Goal: Communication & Community: Answer question/provide support

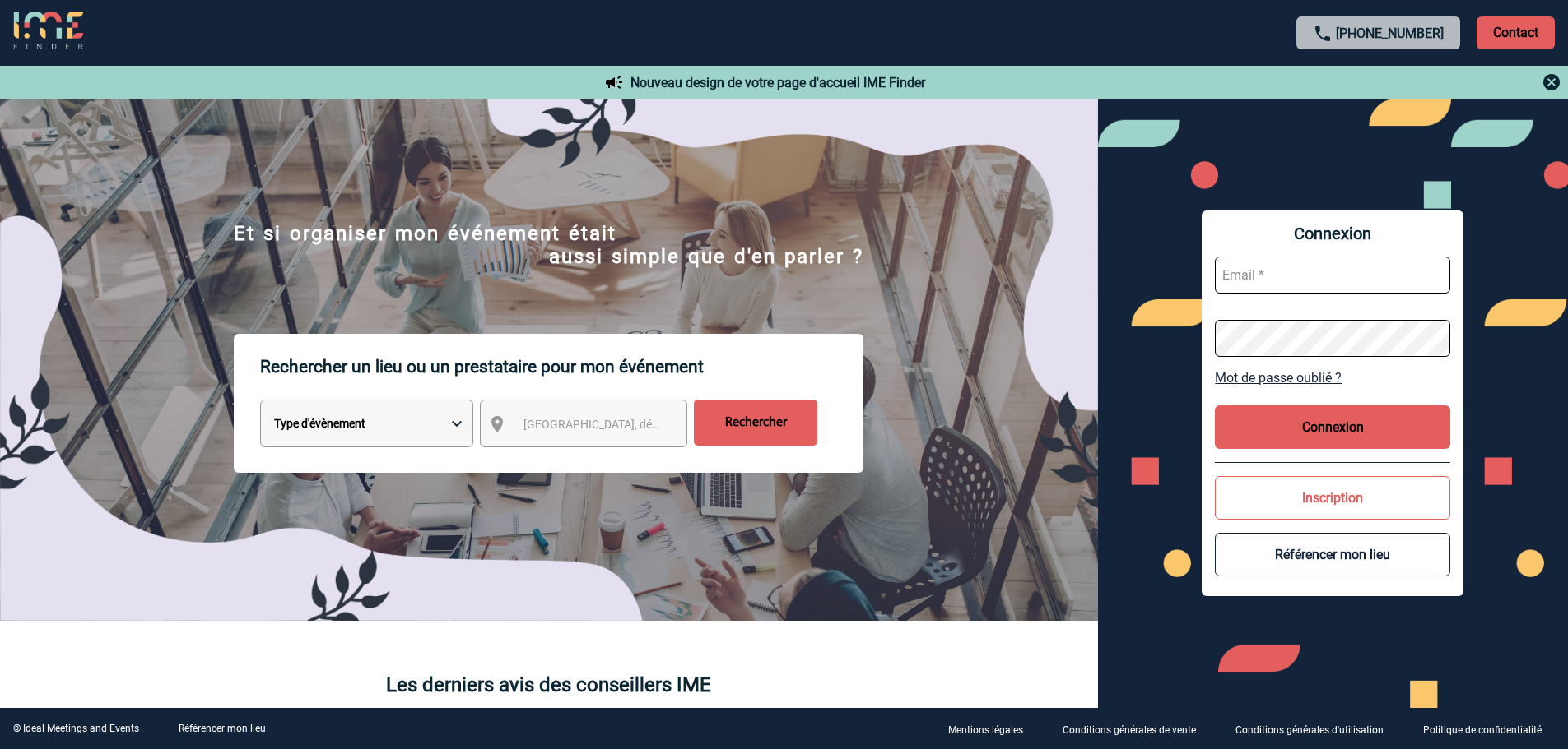
type input "gvacher@ime-groupe.com"
click at [1247, 428] on button "Connexion" at bounding box center [1333, 427] width 235 height 43
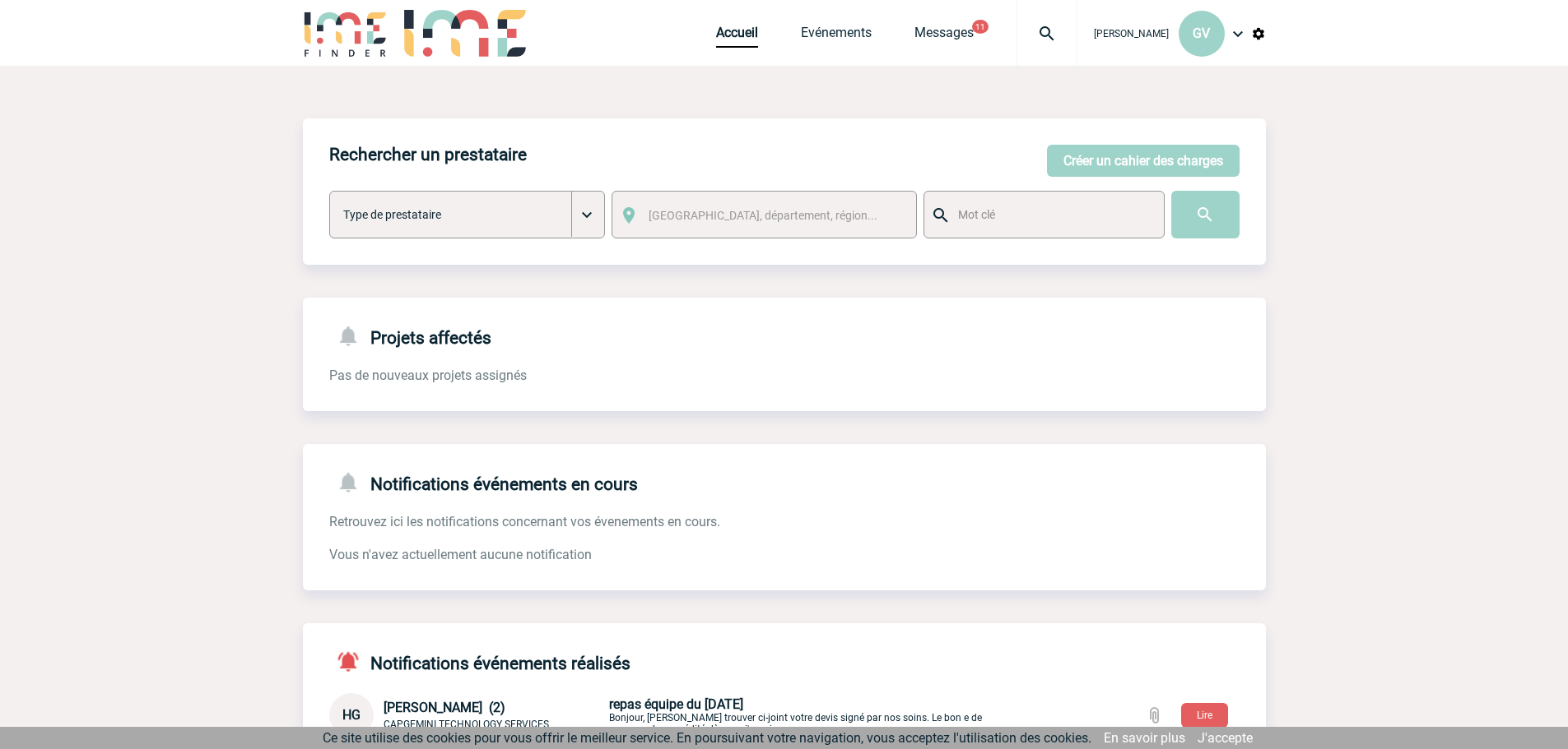
click at [1044, 25] on img at bounding box center [1046, 33] width 59 height 20
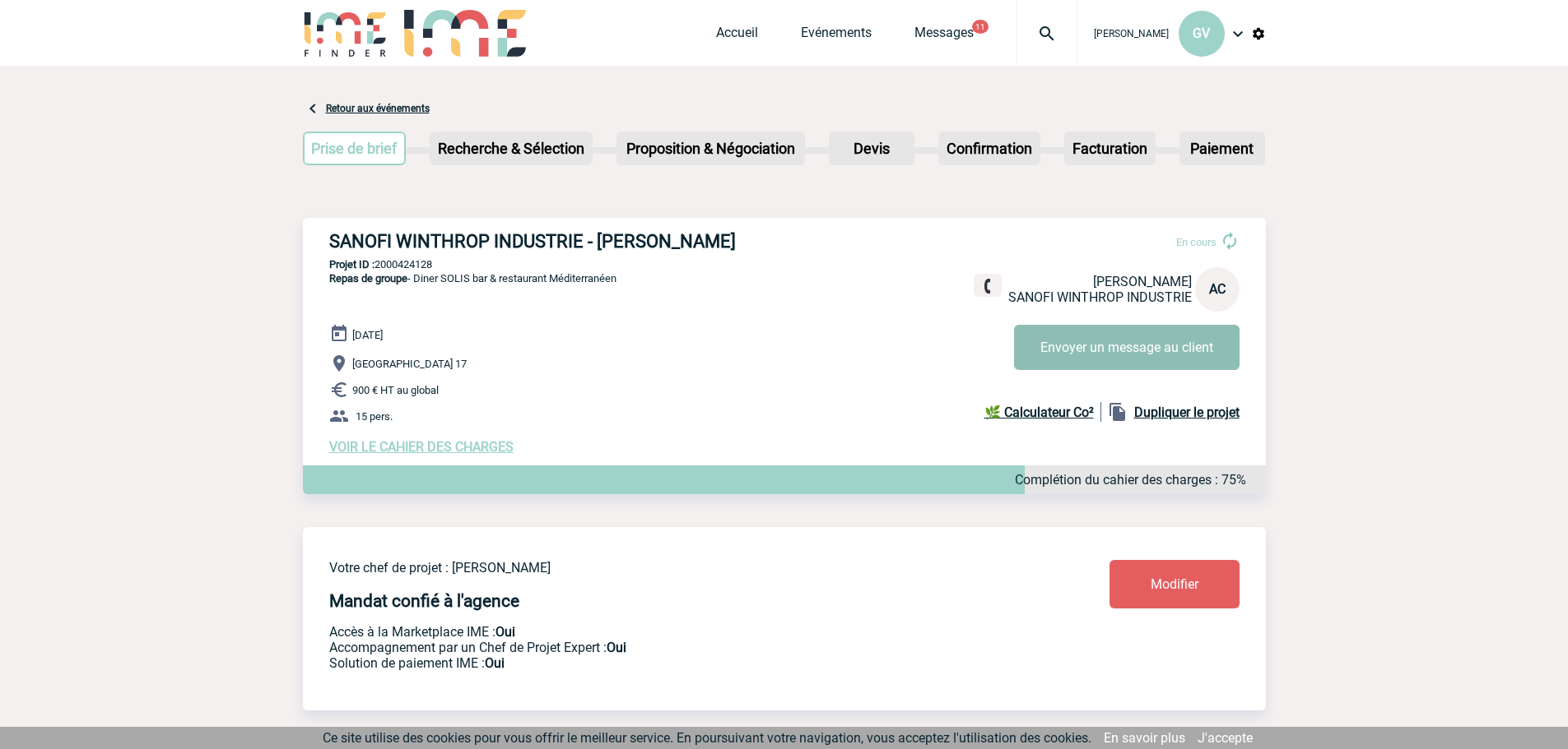
click at [1117, 360] on button "Envoyer un message au client" at bounding box center [1126, 347] width 225 height 45
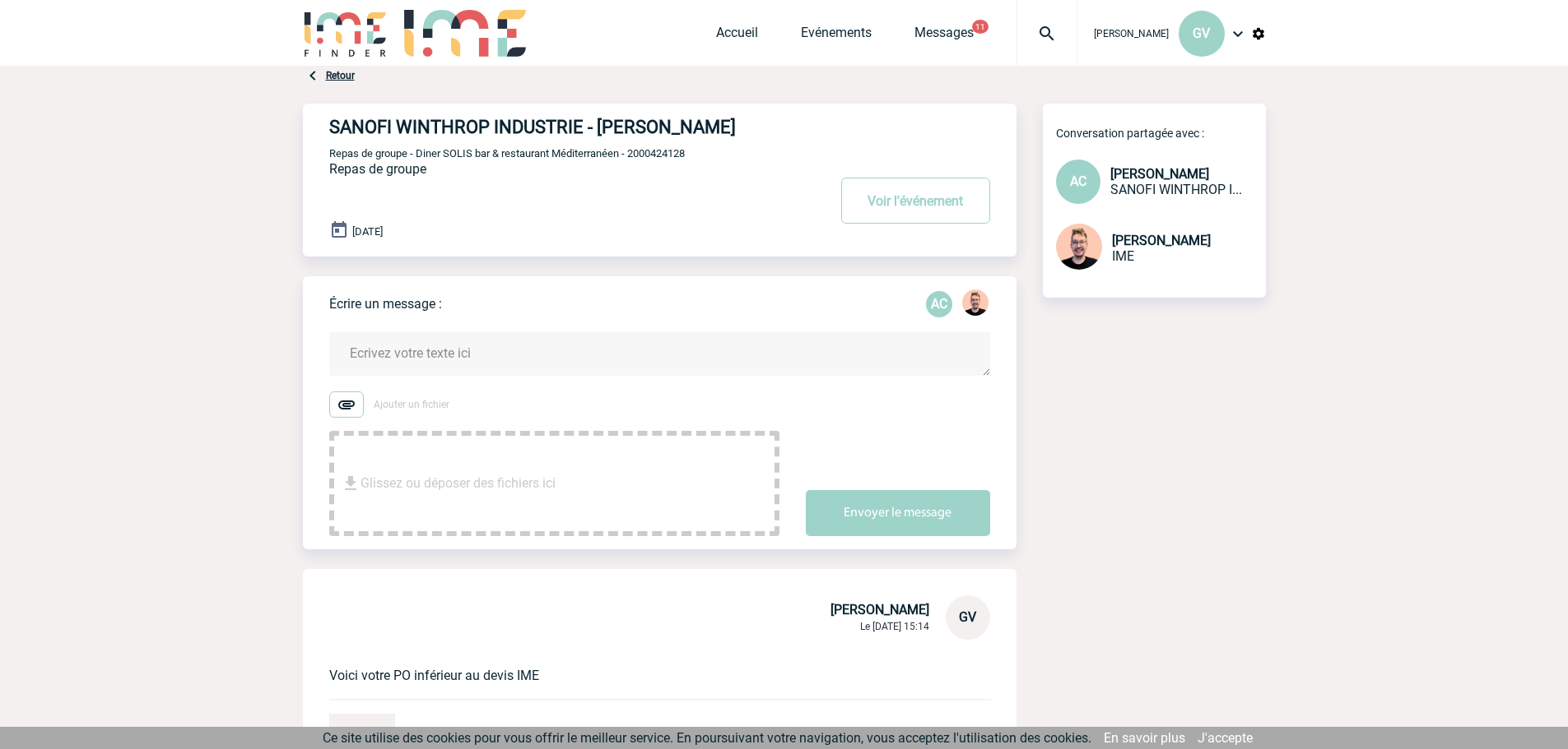
click at [489, 354] on textarea at bounding box center [659, 354] width 661 height 43
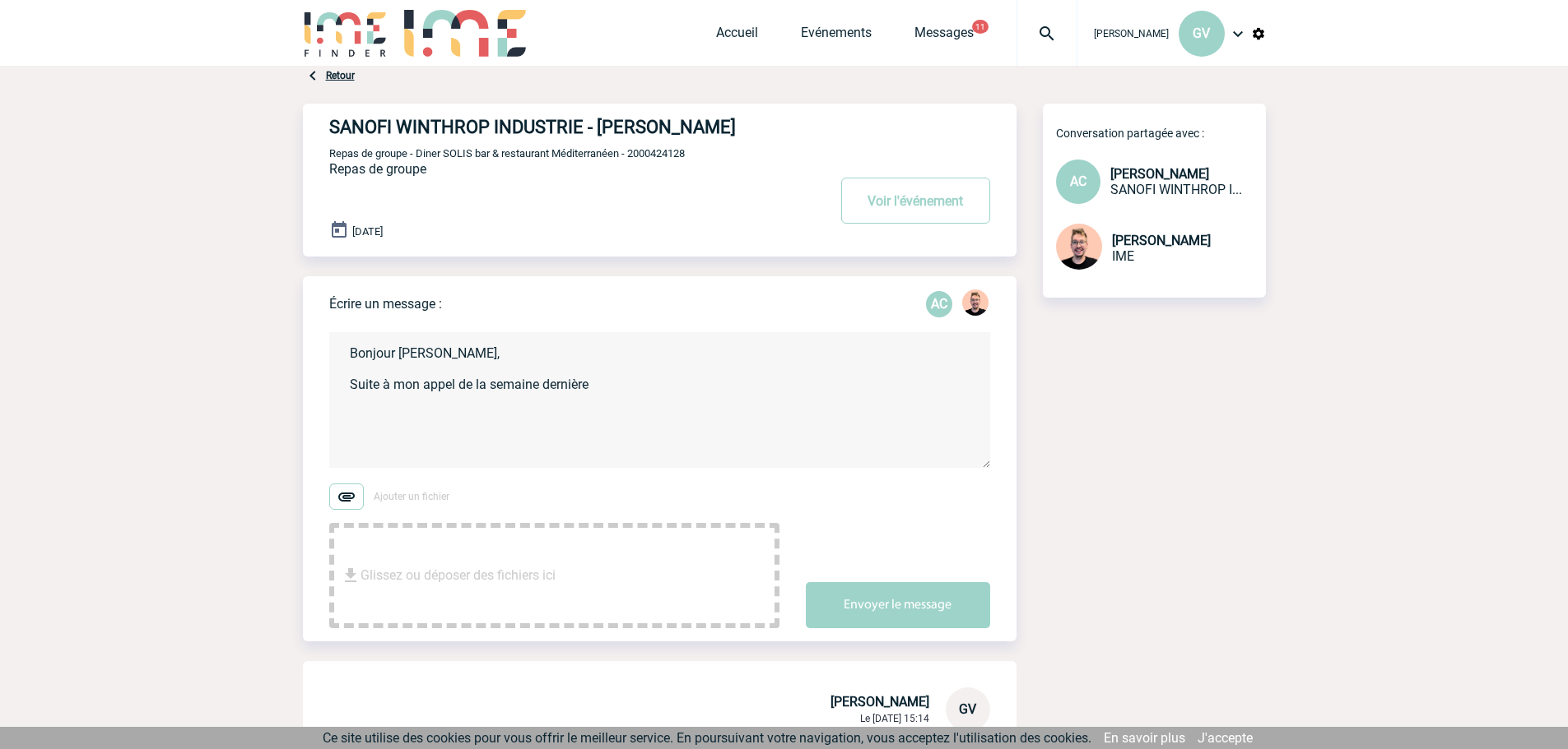
click at [599, 390] on textarea "Bonjour Alexandra, Suite à mon appel de la semaine dernière" at bounding box center [659, 400] width 661 height 135
drag, startPoint x: 378, startPoint y: 368, endPoint x: 311, endPoint y: 338, distance: 73.4
click at [311, 338] on div "Écrire un message : AC Bonjour Alexandra, Suite à mon appel de la semaine derni…" at bounding box center [659, 458] width 714 height 366
click at [474, 400] on textarea "Bonjour Alexandra, Suite à mon appel de la semaine dernière, vous étiez s=censé…" at bounding box center [659, 400] width 661 height 135
click at [431, 400] on textarea "Bonjour Alexandra, Suite à mon appel de la semaine dernière, vous étiez s=censé…" at bounding box center [659, 400] width 661 height 135
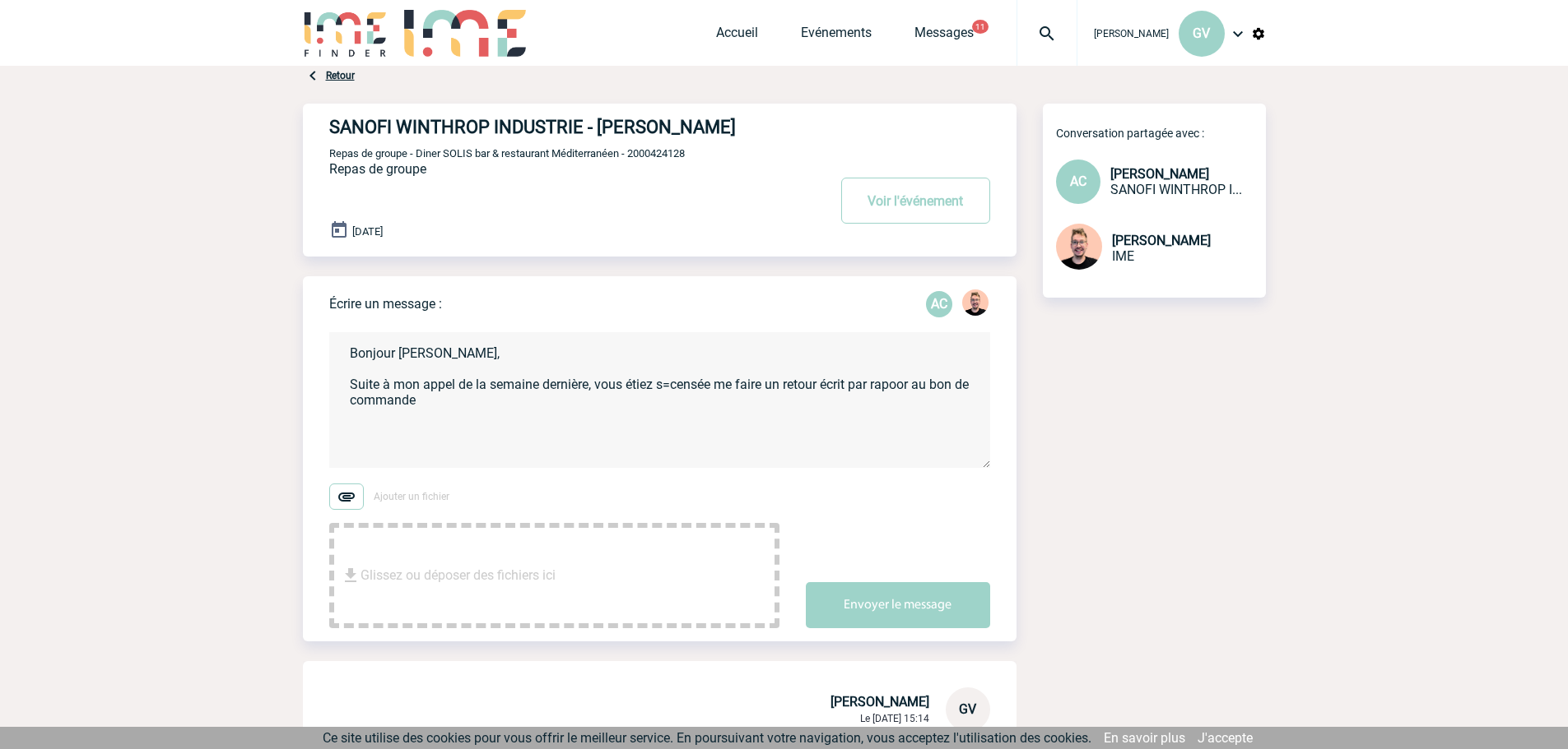
drag, startPoint x: 440, startPoint y: 402, endPoint x: 329, endPoint y: 346, distance: 124.3
click at [329, 346] on textarea "Bonjour Alexandra, Suite à mon appel de la semaine dernière, vous étiez s=censé…" at bounding box center [659, 400] width 661 height 135
paste textarea "deviez me faire un retour écrit concernant le bon de commande. Je souhaitais si…"
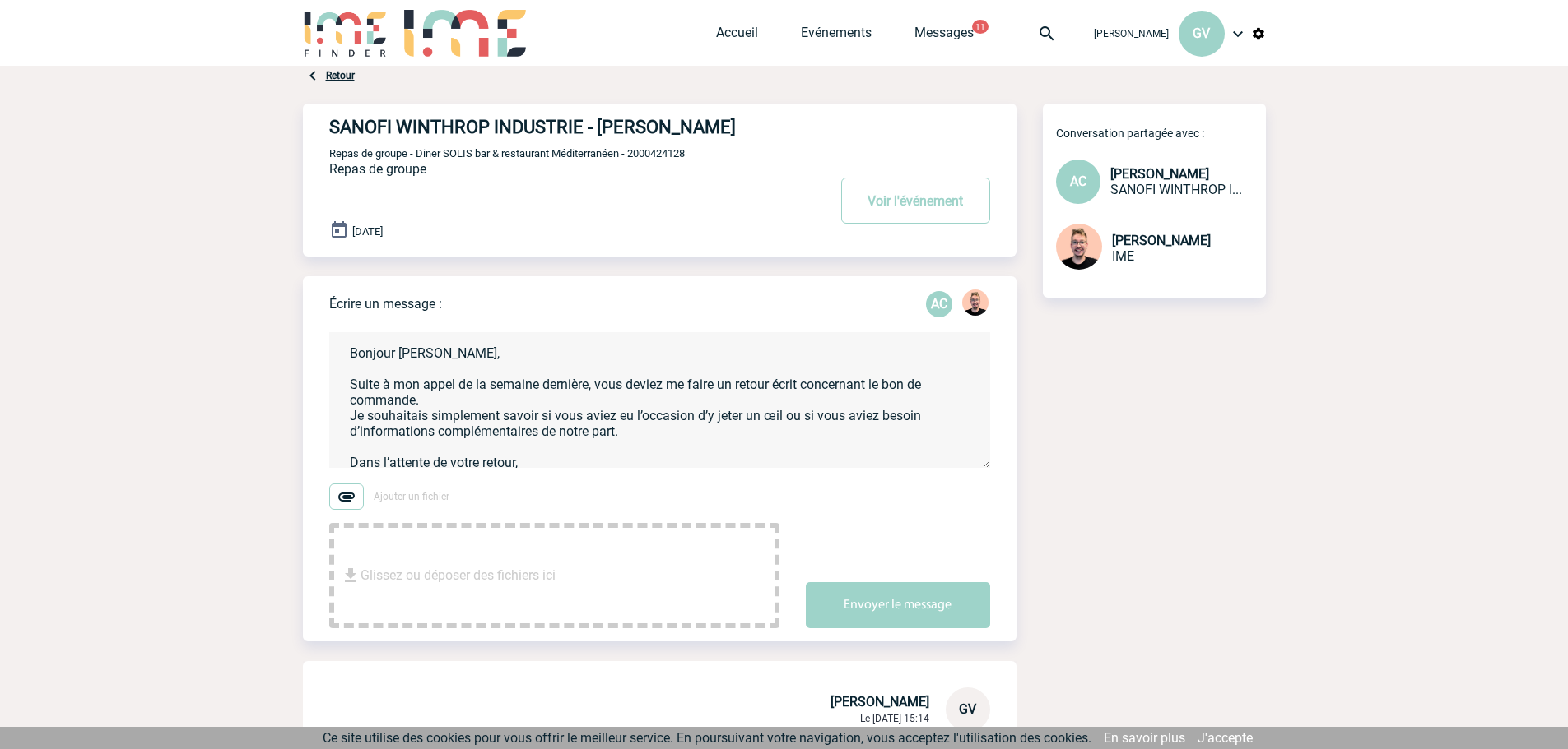
drag, startPoint x: 638, startPoint y: 434, endPoint x: 334, endPoint y: 418, distance: 304.4
click at [334, 418] on textarea "Bonjour Alexandra, Suite à mon appel de la semaine dernière, vous deviez me fai…" at bounding box center [659, 400] width 661 height 135
click at [353, 382] on textarea "Bonjour Alexandra, Suite à mon appel de la semaine dernière, vous deviez me fai…" at bounding box center [659, 400] width 661 height 135
click at [599, 383] on textarea "Bonjour Alexandra, Suite à mon appel de la semaine dernière, vous deviez me fai…" at bounding box center [659, 400] width 661 height 135
click at [593, 389] on textarea "Bonjour Alexandra, Suite à mon appel de la semaine dernière, vous deviez me fai…" at bounding box center [659, 400] width 661 height 135
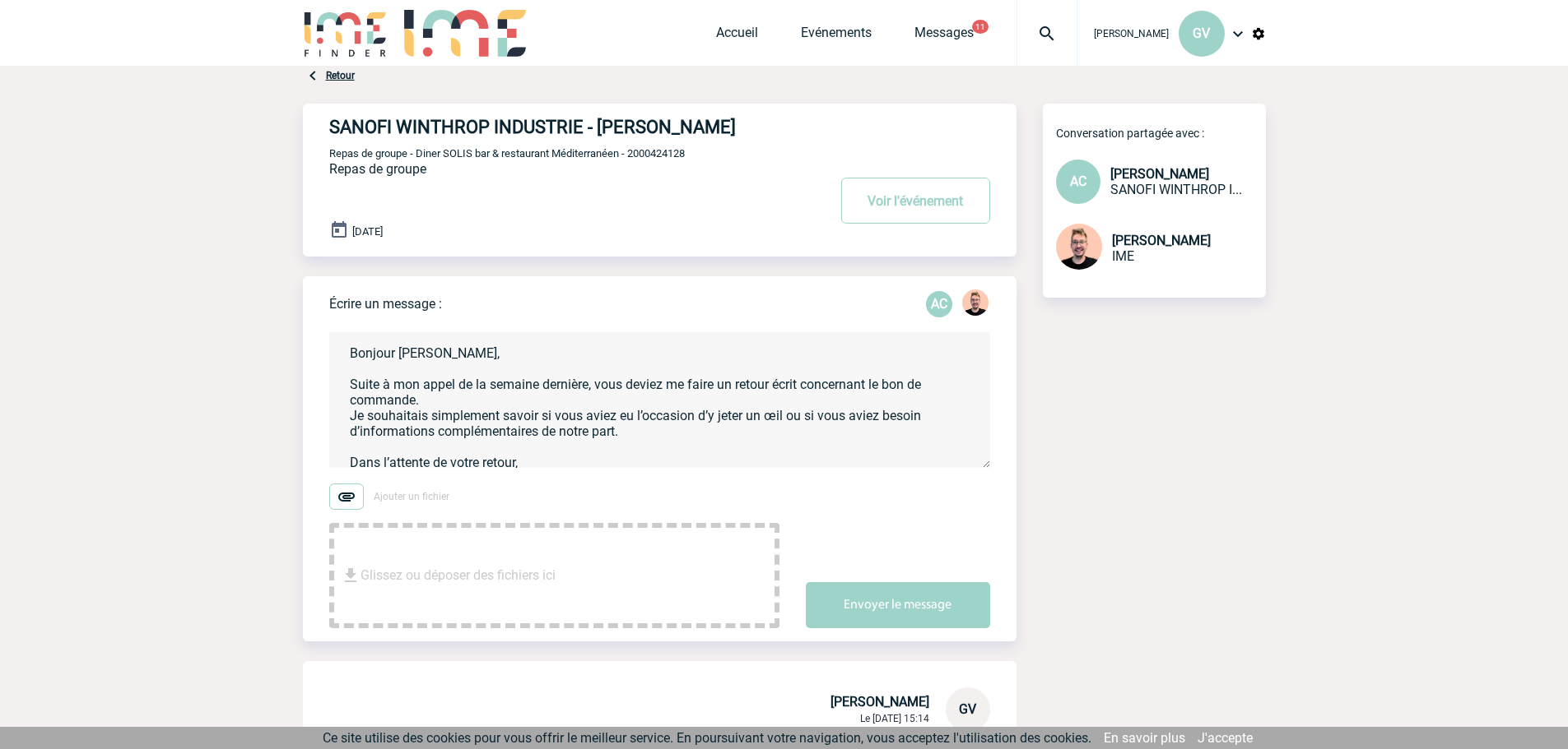
click at [353, 389] on textarea "Bonjour Alexandra, Suite à mon appel de la semaine dernière, vous deviez me fai…" at bounding box center [659, 400] width 661 height 135
click at [680, 385] on textarea "Bonjour Alexandra, Sauf erreur de ma part, je n'ai pas eu de retour suite à mon…" at bounding box center [659, 400] width 661 height 135
click at [677, 389] on textarea "Bonjour Alexandra, Sauf erreur de ma part, je n'ai pas eu de retour suite à mon…" at bounding box center [659, 400] width 661 height 135
click at [676, 387] on textarea "Bonjour Alexandra, Sauf erreur de ma part, je n'ai pas eu de retour suite à mon…" at bounding box center [659, 400] width 661 height 135
click at [677, 386] on textarea "Bonjour Alexandra, Sauf erreur de ma part, je n'ai pas eu de retour suite à mon…" at bounding box center [659, 400] width 661 height 135
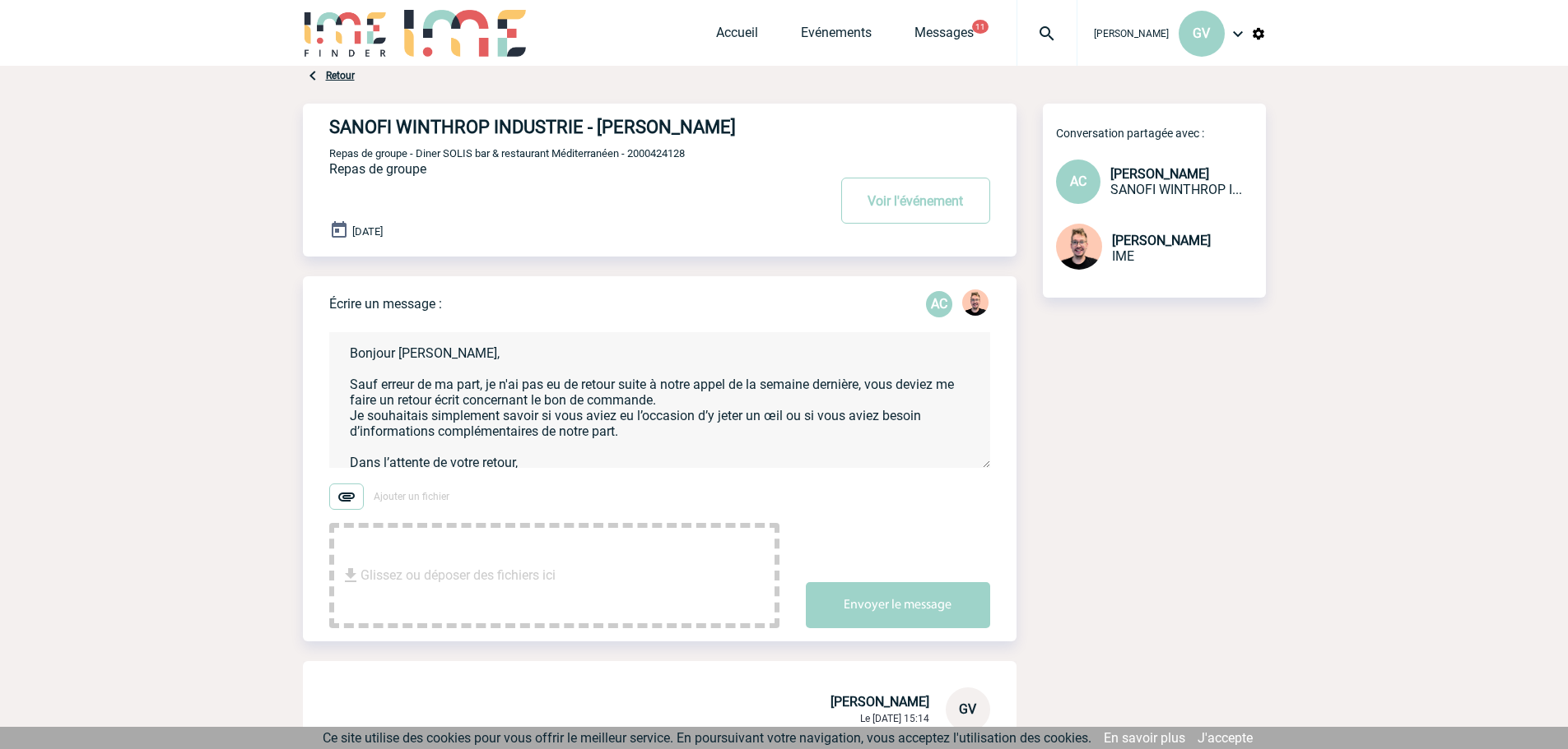
drag, startPoint x: 352, startPoint y: 419, endPoint x: 701, endPoint y: 430, distance: 349.2
click at [701, 430] on textarea "Bonjour Alexandra, Sauf erreur de ma part, je n'ai pas eu de retour suite à not…" at bounding box center [659, 400] width 661 height 135
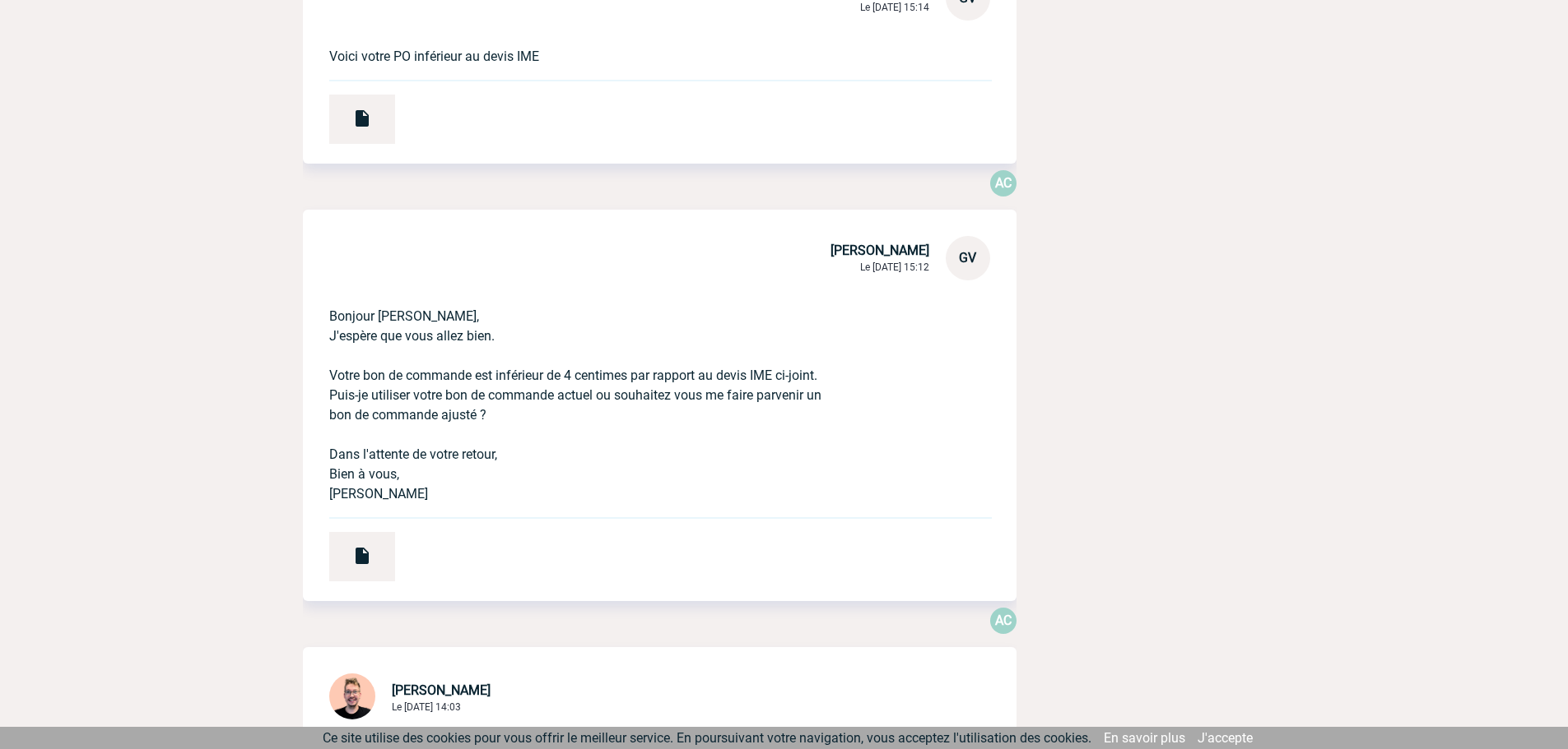
scroll to position [740, 0]
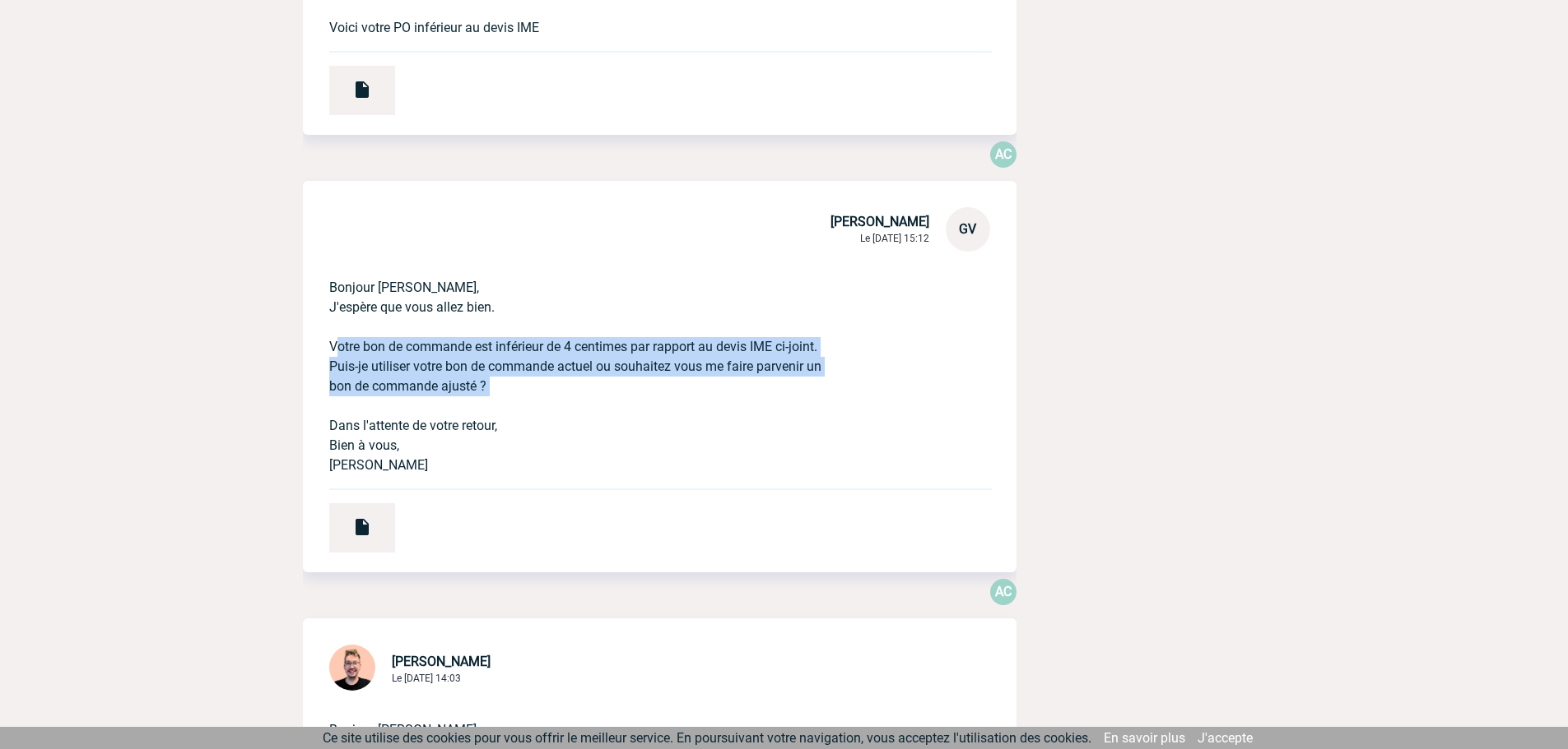
drag, startPoint x: 328, startPoint y: 346, endPoint x: 509, endPoint y: 399, distance: 188.6
click at [509, 399] on p "Bonjour Alexandra, J'espère que vous allez bien. Votre bon de commande est infé…" at bounding box center [636, 363] width 615 height 224
copy p "Votre bon de commande est inférieur de 4 centimes par rapport au devis IME ci-j…"
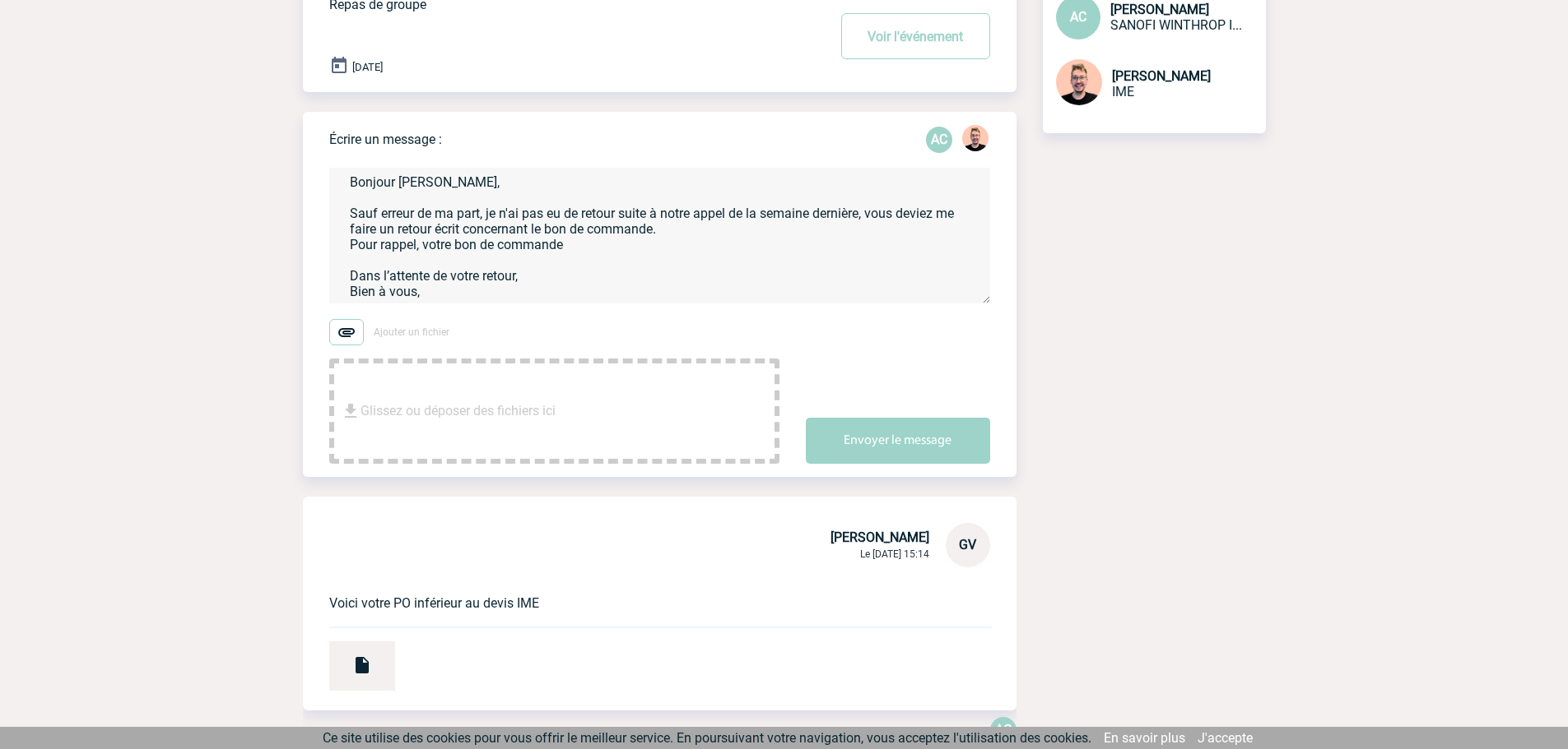
scroll to position [0, 0]
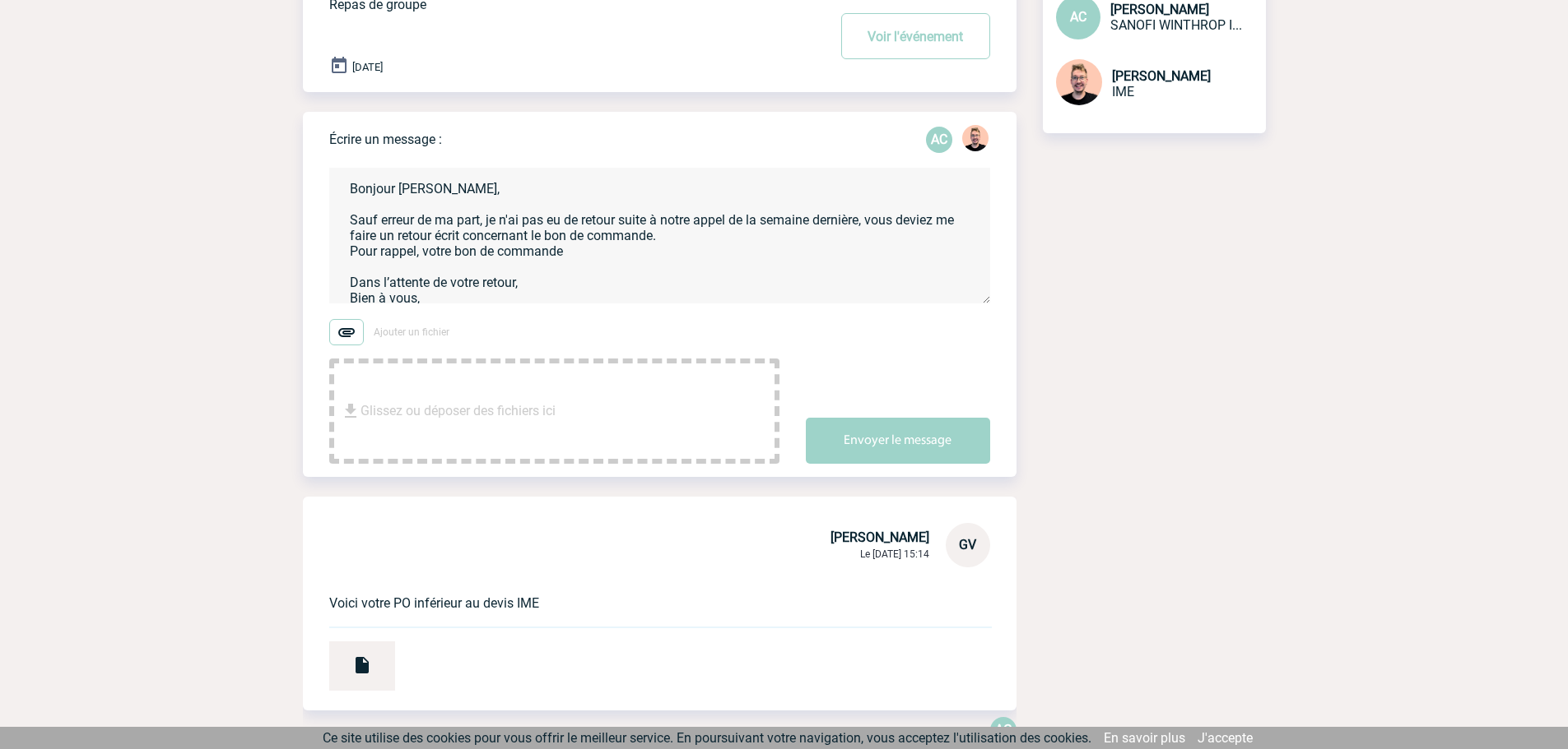
drag, startPoint x: 579, startPoint y: 260, endPoint x: 324, endPoint y: 259, distance: 255.0
click at [324, 259] on div "Écrire un message : AC Bonjour Alexandra, Sauf erreur de ma part, je n'ai pas e…" at bounding box center [659, 294] width 714 height 366
click at [540, 263] on textarea "Bonjour Alexandra, Sauf erreur de ma part, je n'ai pas eu de retour suite à not…" at bounding box center [659, 235] width 661 height 135
drag, startPoint x: 572, startPoint y: 250, endPoint x: 422, endPoint y: 256, distance: 150.1
click at [422, 256] on textarea "Bonjour Alexandra, Sauf erreur de ma part, je n'ai pas eu de retour suite à not…" at bounding box center [659, 235] width 661 height 135
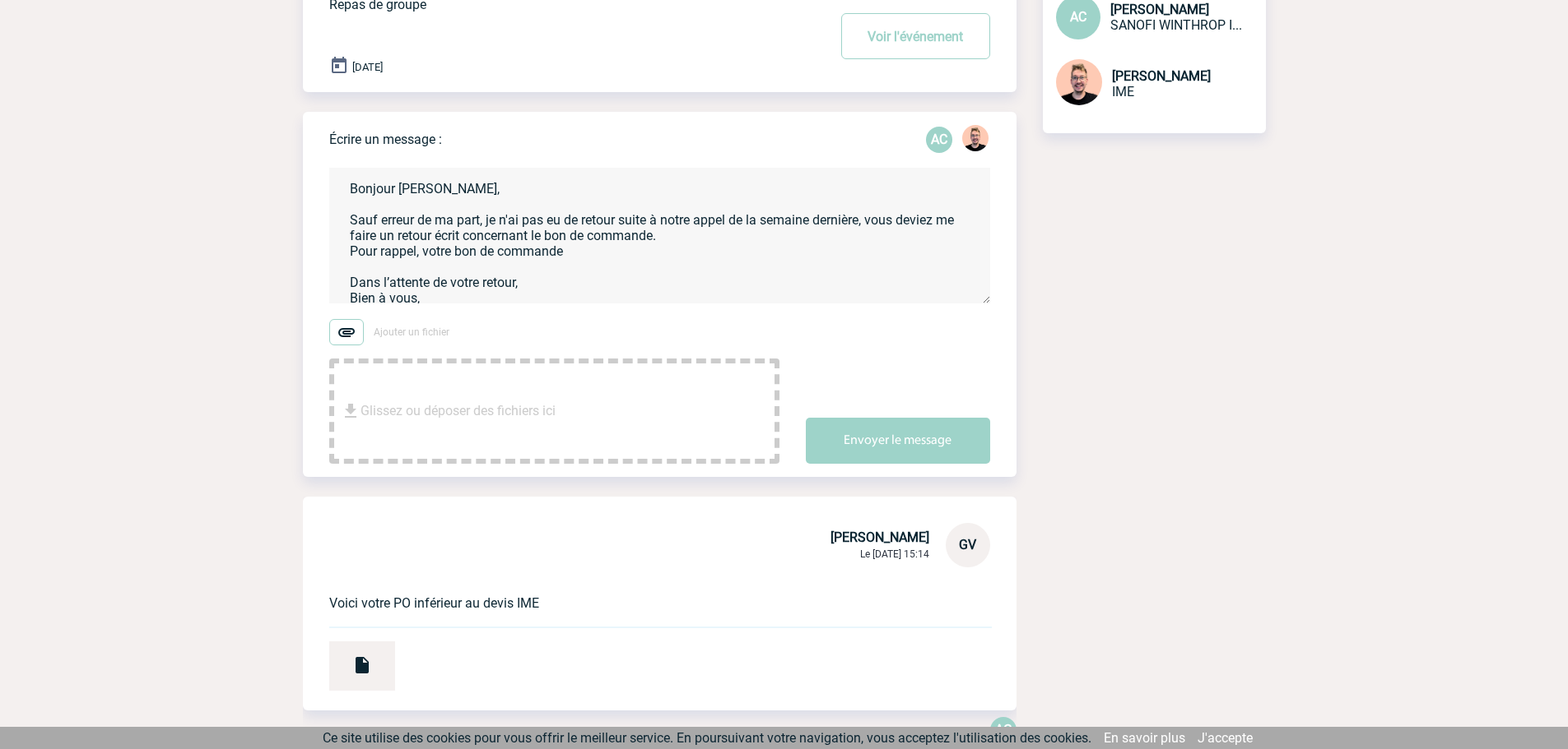
paste textarea "Votre bon de commande est inférieur de 4 centimes par rapport au devis IME ci-j…"
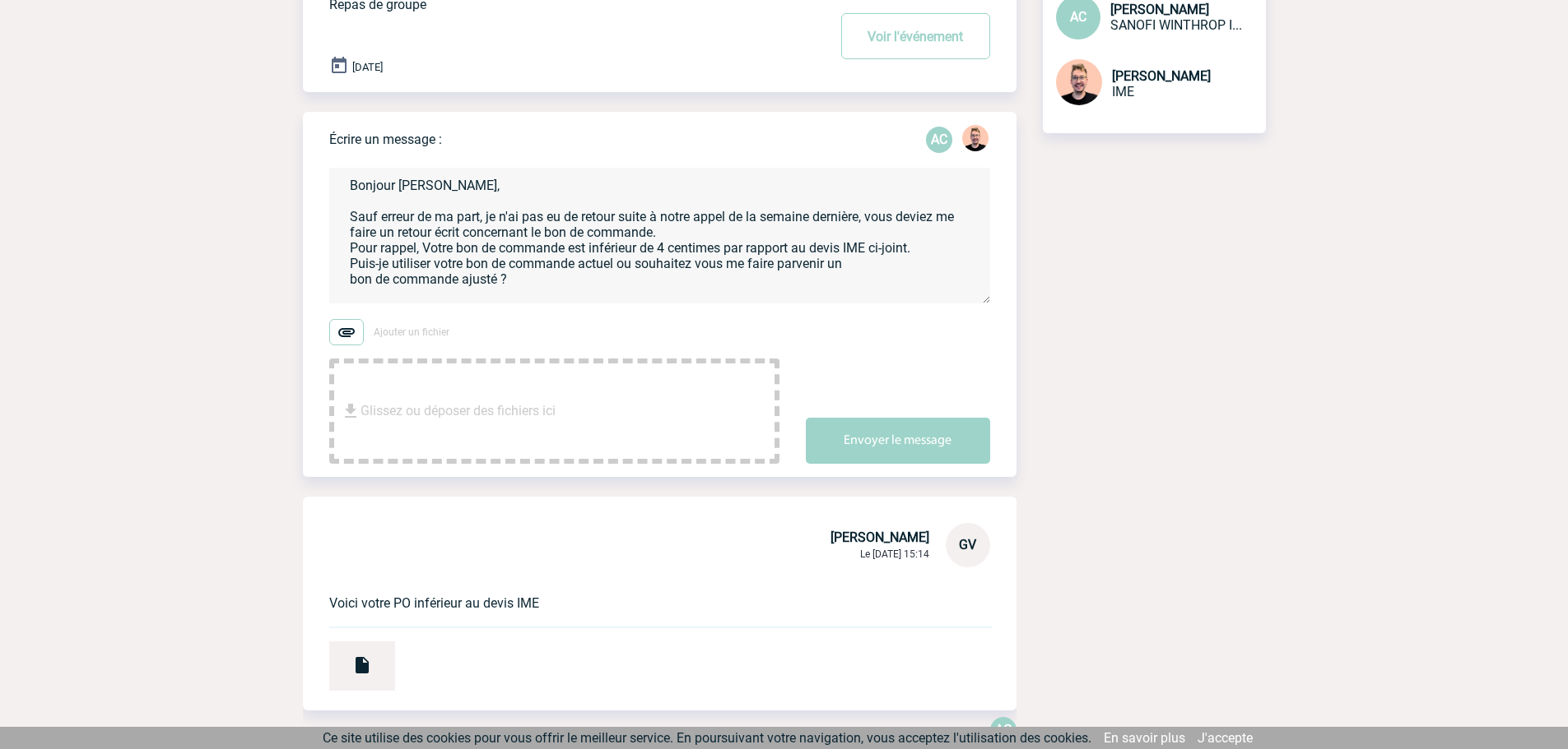
click at [428, 253] on textarea "Bonjour Alexandra, Sauf erreur de ma part, je n'ai pas eu de retour suite à not…" at bounding box center [659, 235] width 661 height 135
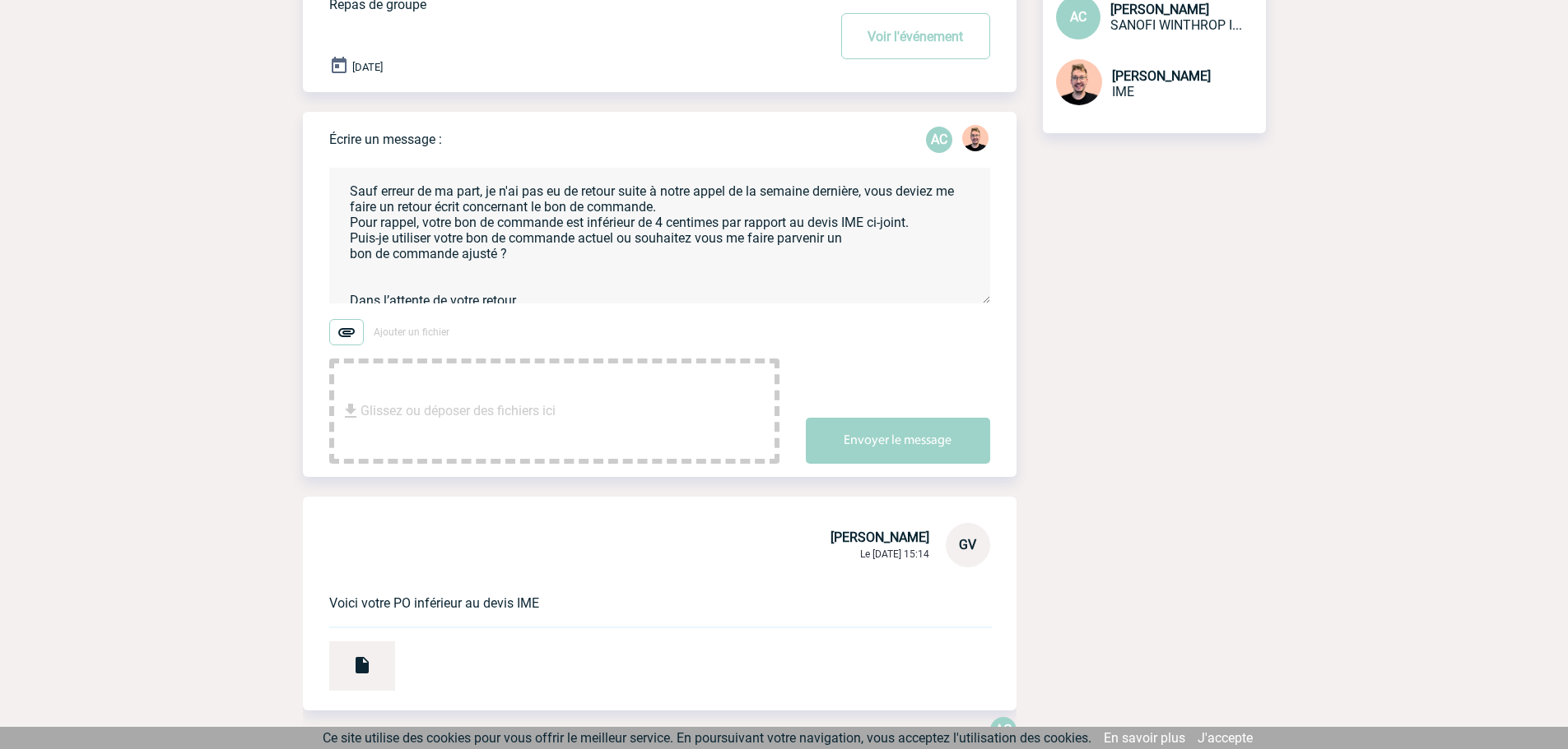
scroll to position [54, 0]
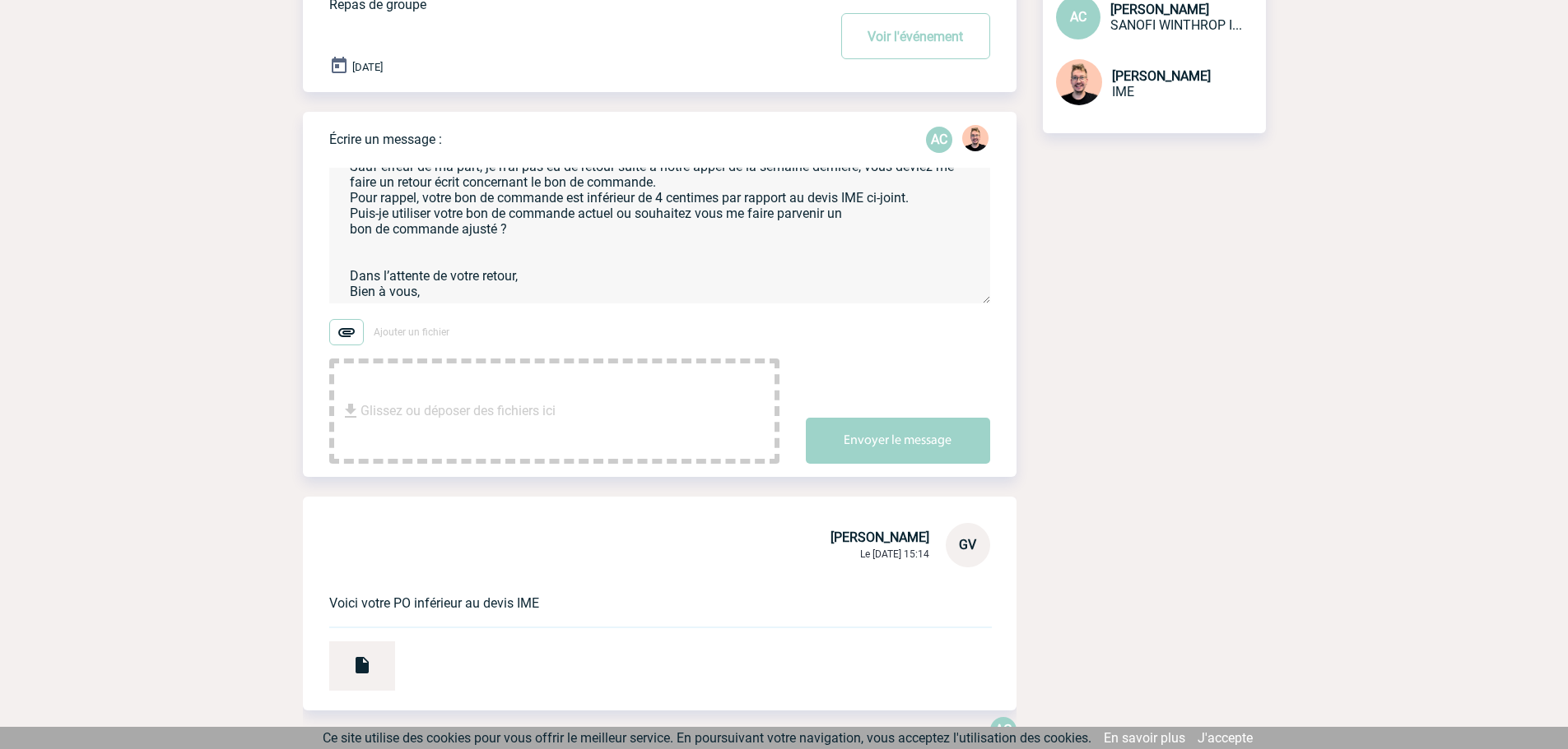
click at [466, 259] on textarea "Bonjour Alexandra, Sauf erreur de ma part, je n'ai pas eu de retour suite à not…" at bounding box center [659, 235] width 661 height 135
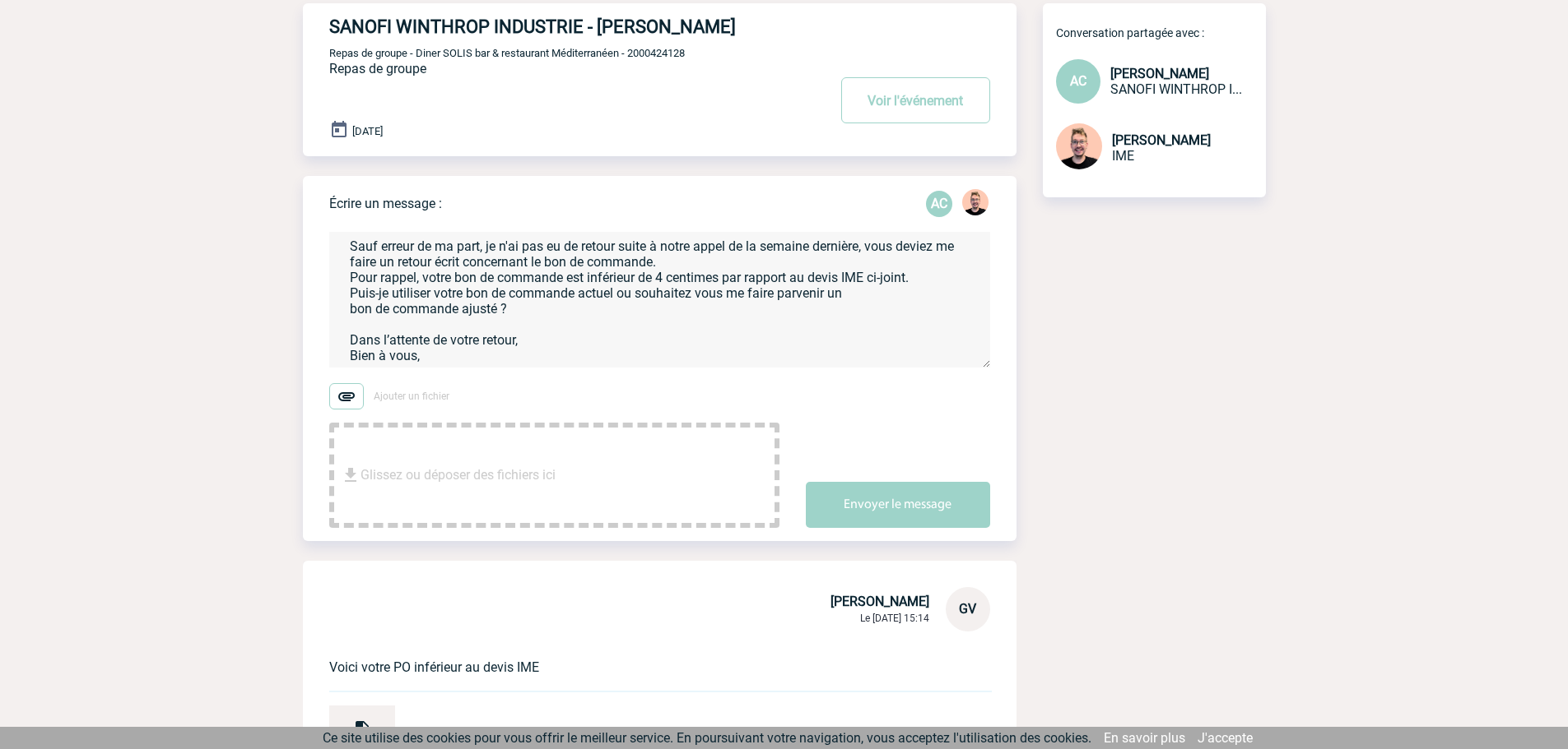
scroll to position [0, 0]
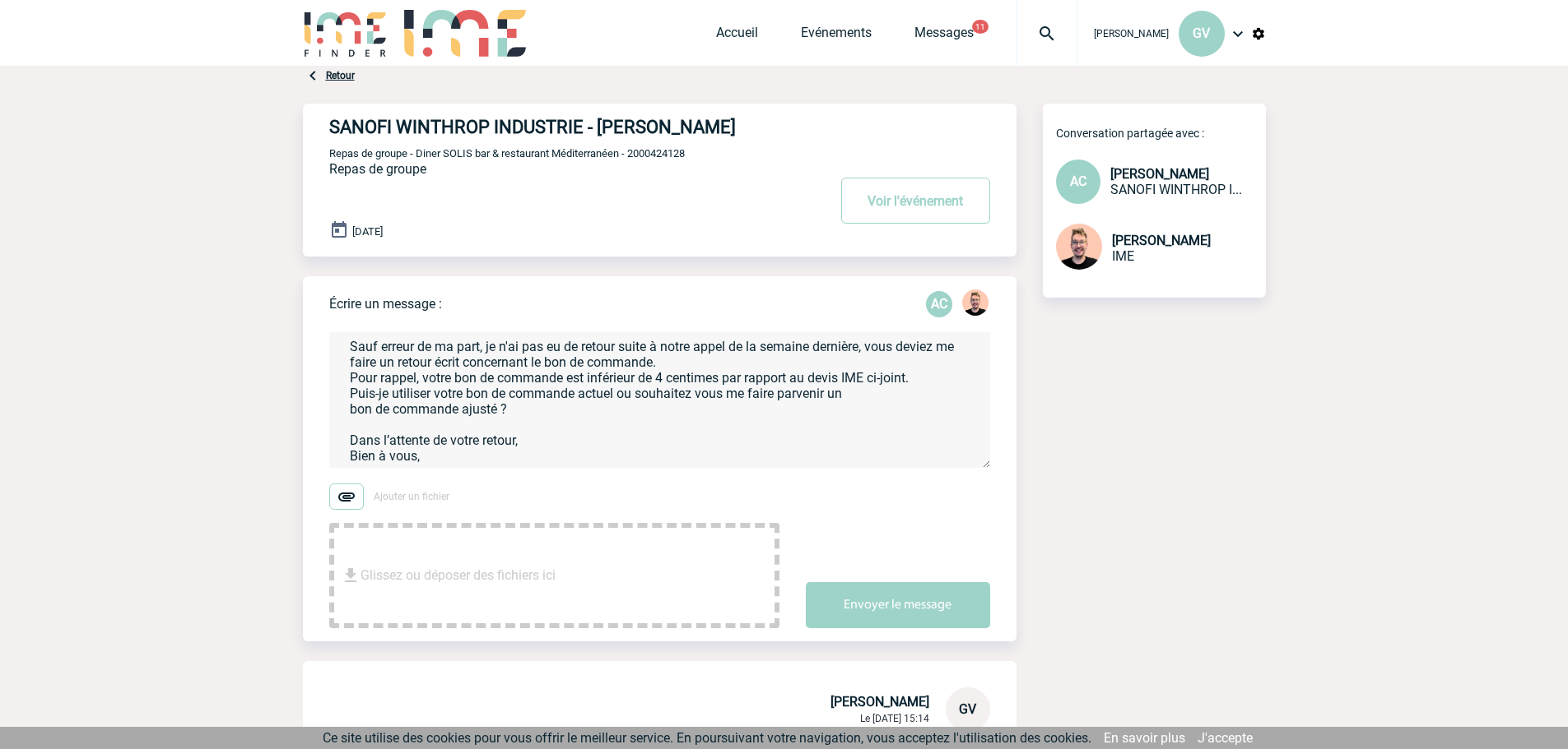
type textarea "Bonjour Alexandra, Sauf erreur de ma part, je n'ai pas eu de retour suite à not…"
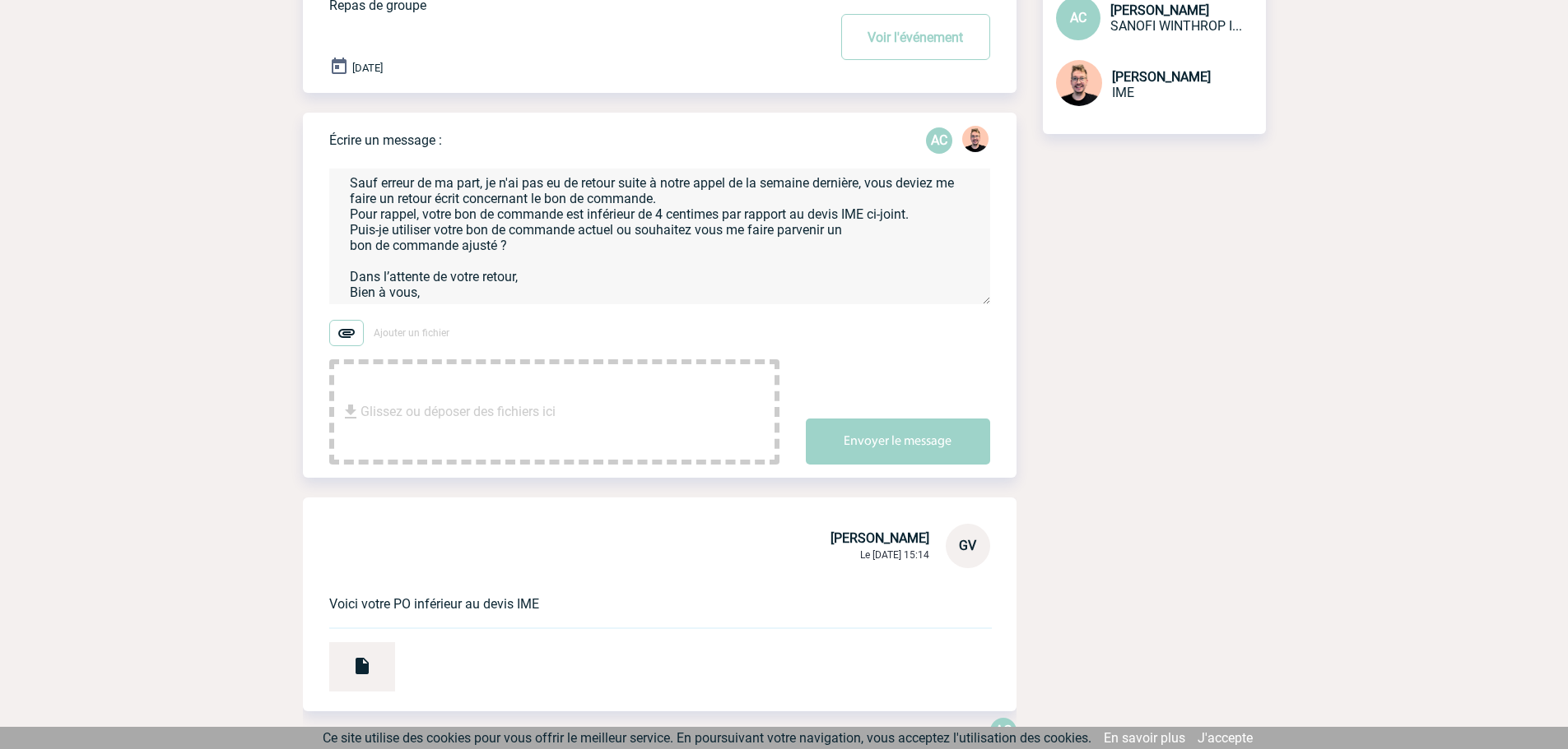
scroll to position [164, 0]
click at [883, 454] on button "Envoyer le message" at bounding box center [898, 441] width 184 height 46
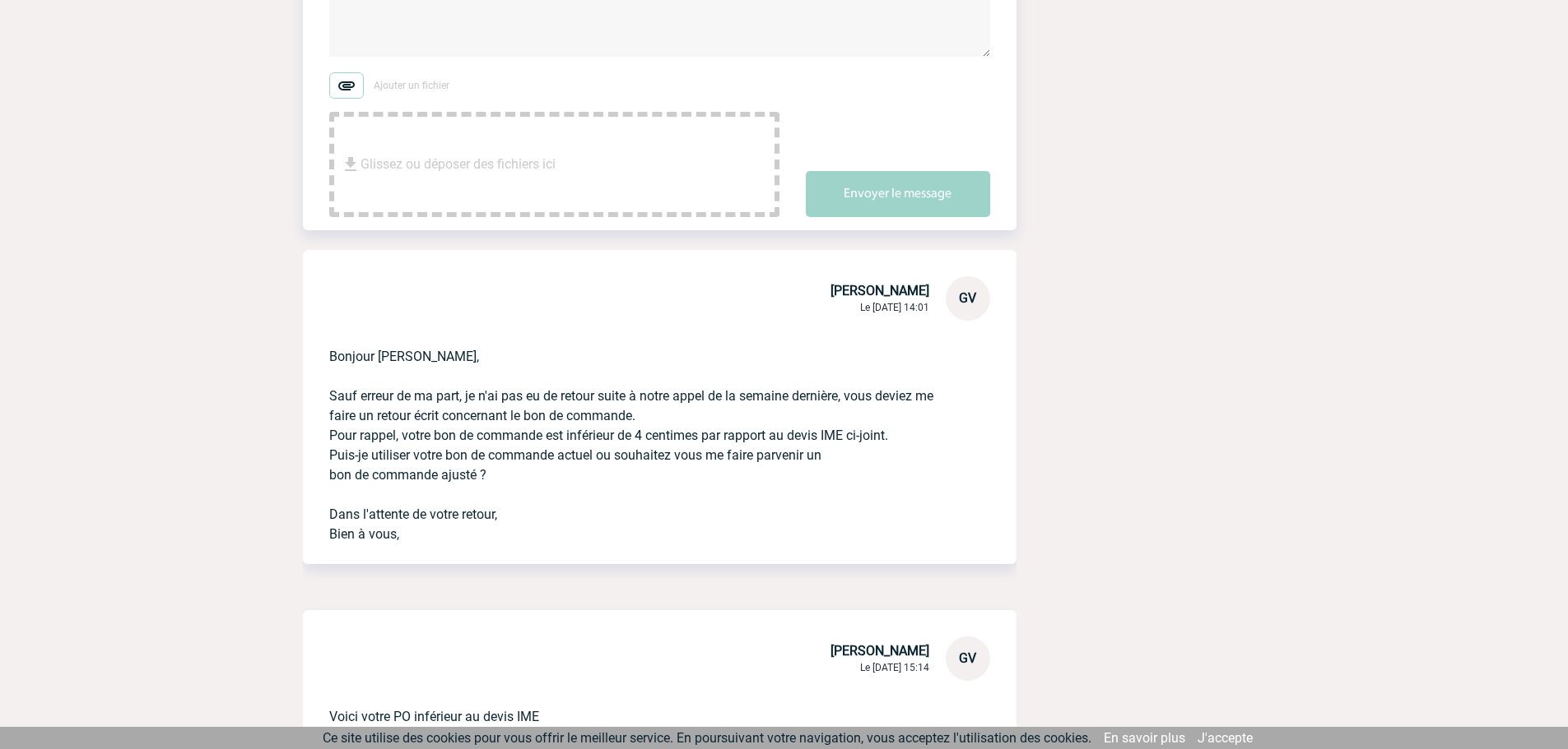
scroll to position [576, 0]
